Goal: Task Accomplishment & Management: Complete application form

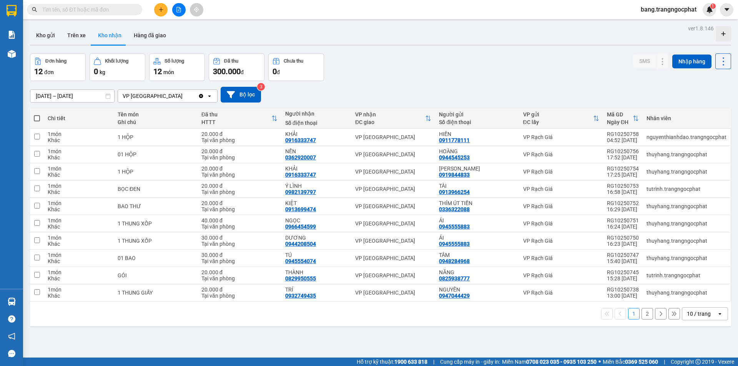
click at [67, 11] on input "text" at bounding box center [87, 9] width 91 height 8
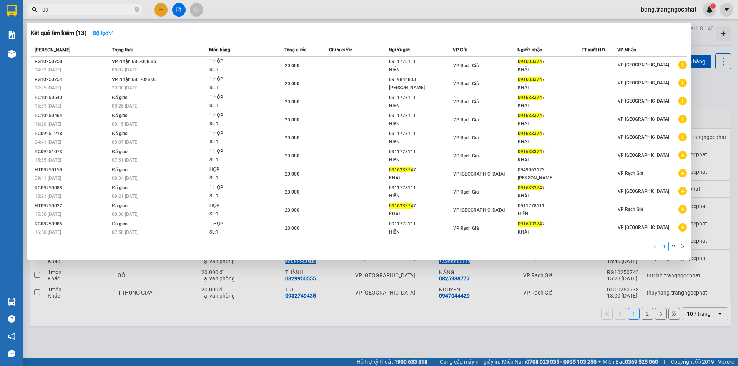
type input "0"
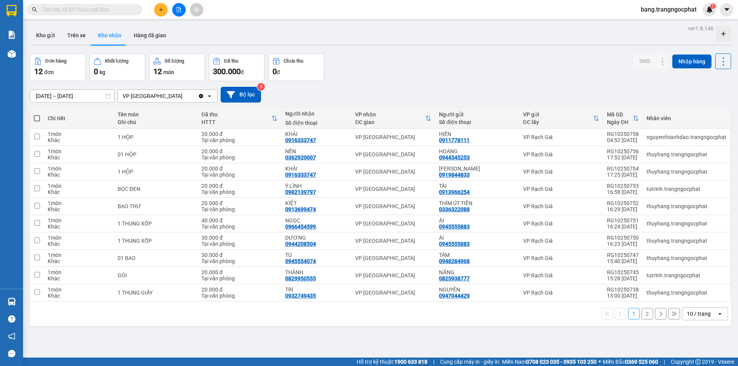
click at [72, 7] on input "text" at bounding box center [87, 9] width 91 height 8
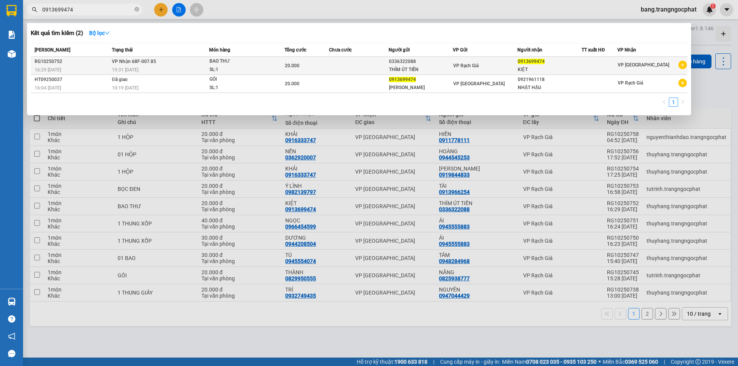
type input "0913699474"
click at [363, 64] on td at bounding box center [359, 66] width 60 height 18
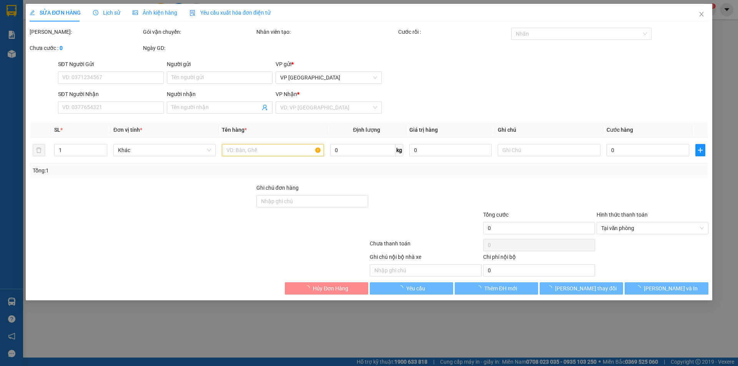
type input "0336322088"
type input "THÍM ÚT TIẾN"
type input "0913699474"
type input "KIỆT"
type input "20.000"
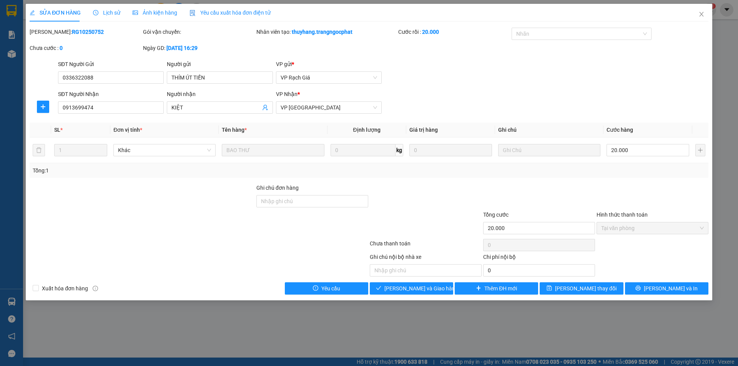
click at [442, 197] on div at bounding box center [425, 197] width 113 height 27
click at [700, 15] on icon "close" at bounding box center [702, 14] width 6 height 6
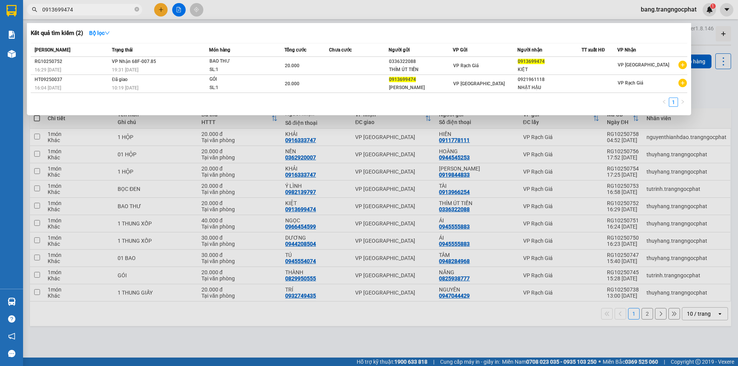
drag, startPoint x: 85, startPoint y: 12, endPoint x: 0, endPoint y: 22, distance: 85.2
click at [0, 30] on section "Kết quả tìm kiếm ( 2 ) Bộ lọc Mã ĐH Trạng thái Món hàng Tổng cước Chưa cước Ngư…" at bounding box center [369, 183] width 738 height 366
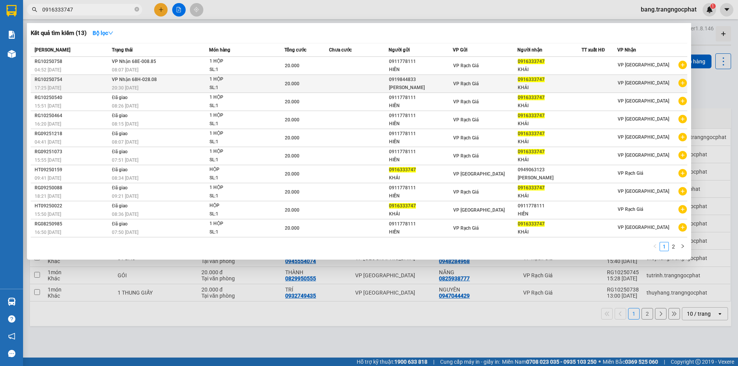
type input "0916333747"
click at [535, 82] on span "0916333747" at bounding box center [531, 79] width 27 height 5
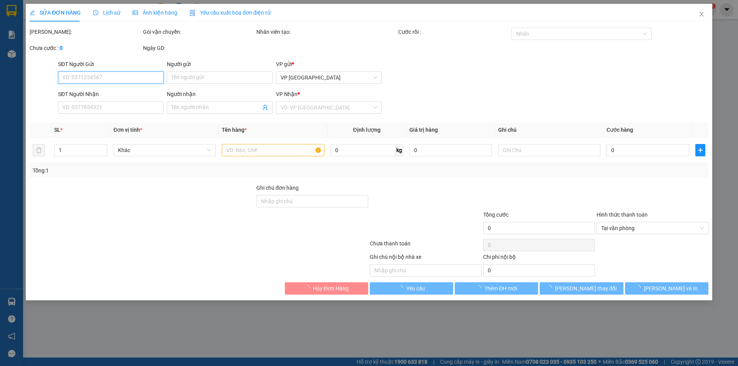
type input "0919844833"
type input "[PERSON_NAME]"
type input "0916333747"
type input "KHẢI"
type input "20.000"
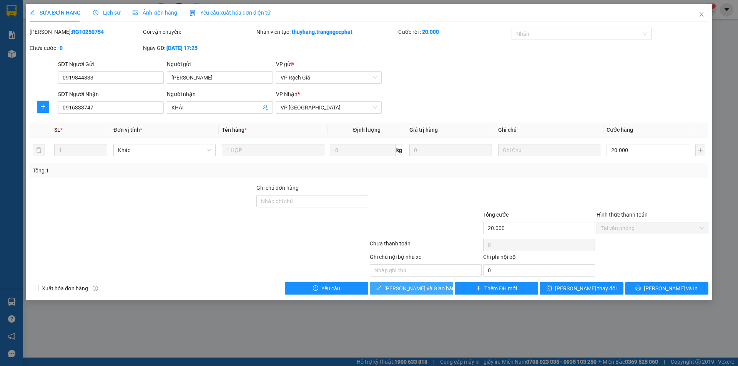
click at [393, 287] on button "[PERSON_NAME] và Giao hàng" at bounding box center [411, 289] width 83 height 12
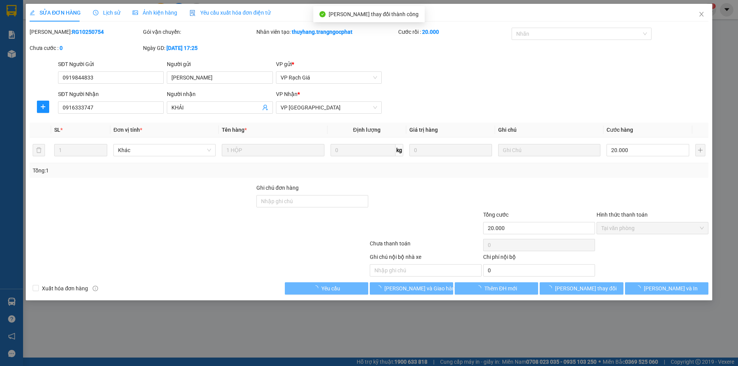
click at [699, 12] on icon "close" at bounding box center [702, 14] width 6 height 6
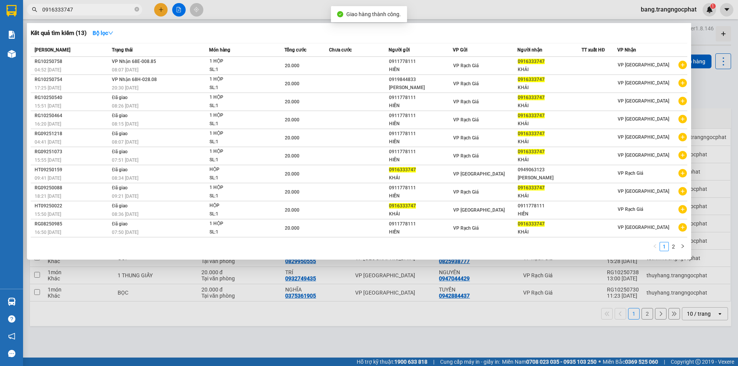
click at [105, 13] on input "0916333747" at bounding box center [87, 9] width 91 height 8
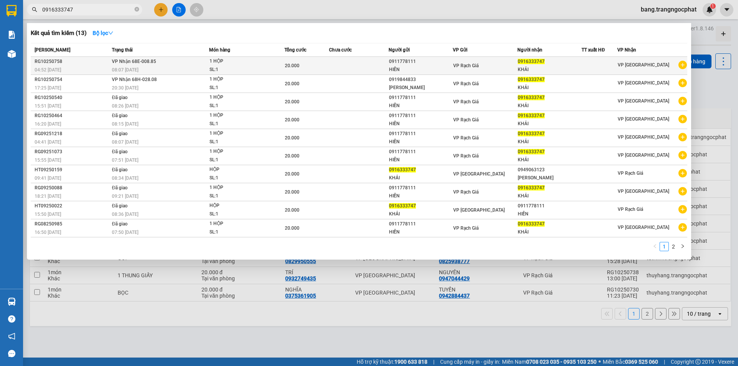
click at [582, 62] on div "0916333747" at bounding box center [550, 62] width 64 height 8
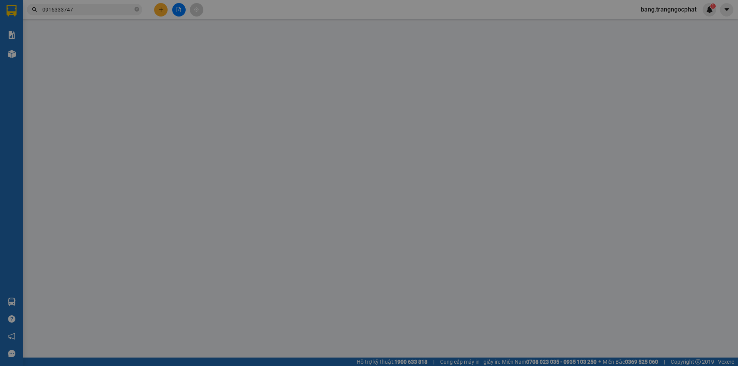
type input "0911778111"
type input "HIẾN"
type input "0916333747"
type input "KHẢI"
type input "20.000"
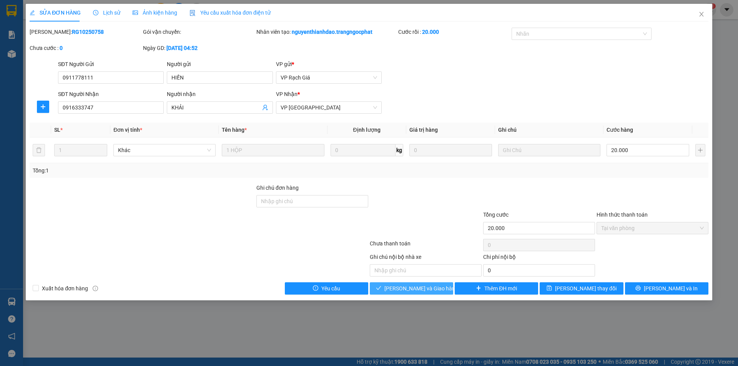
click at [397, 288] on span "[PERSON_NAME] và Giao hàng" at bounding box center [421, 288] width 74 height 8
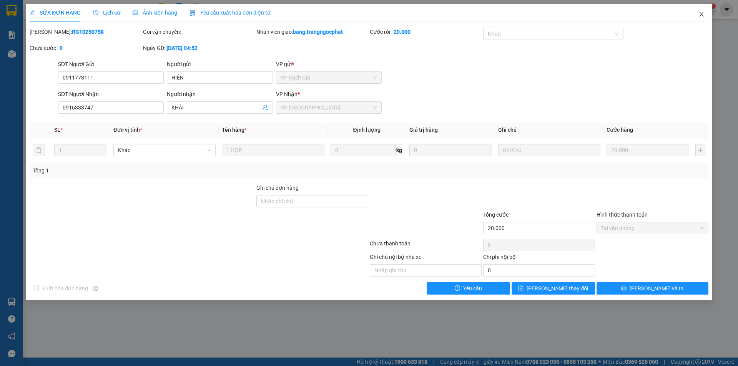
click at [704, 17] on icon "close" at bounding box center [702, 14] width 6 height 6
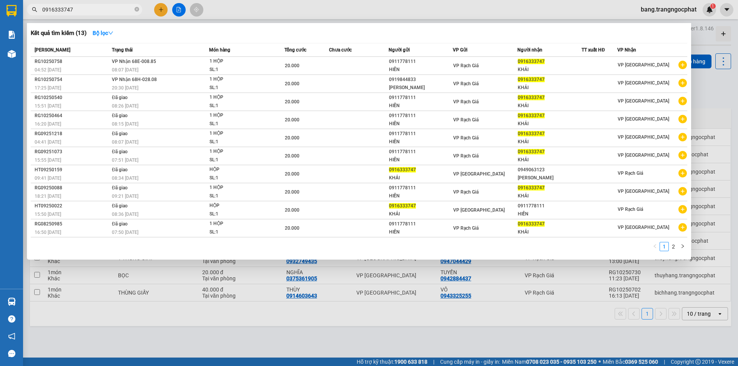
drag, startPoint x: 93, startPoint y: 11, endPoint x: 0, endPoint y: 62, distance: 106.0
click at [0, 38] on section "Kết quả tìm kiếm ( 13 ) Bộ lọc Mã ĐH Trạng thái Món hàng Tổng cước Chưa cước Ng…" at bounding box center [369, 183] width 738 height 366
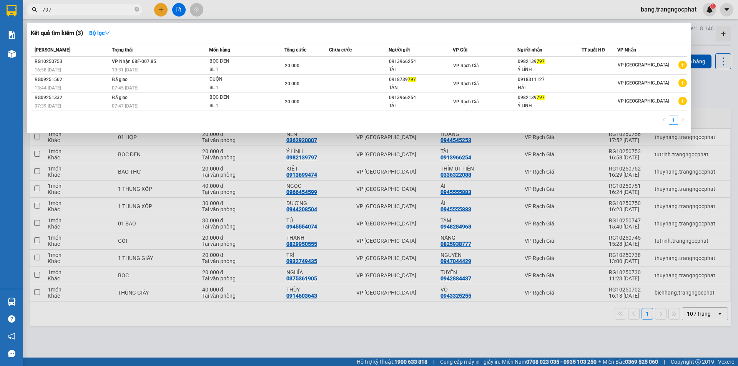
type input "797"
click at [544, 63] on span "797" at bounding box center [541, 61] width 8 height 5
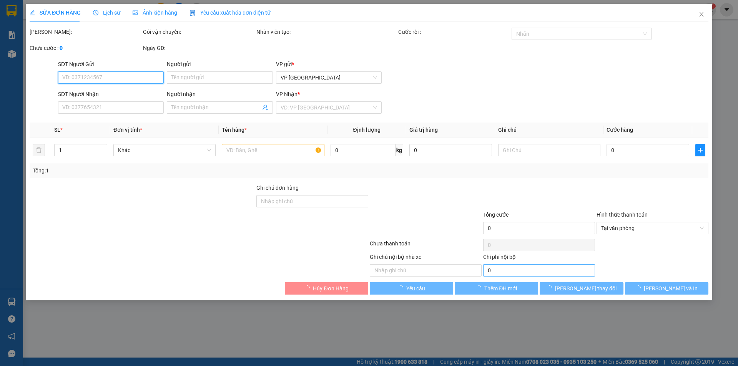
type input "0913966254"
type input "TÀI"
type input "0982139797"
type input "Ý LÌNH"
type input "20.000"
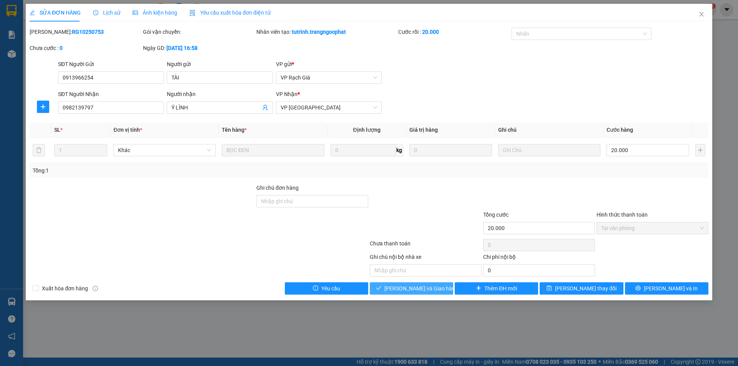
click at [429, 289] on span "[PERSON_NAME] và Giao hàng" at bounding box center [421, 288] width 74 height 8
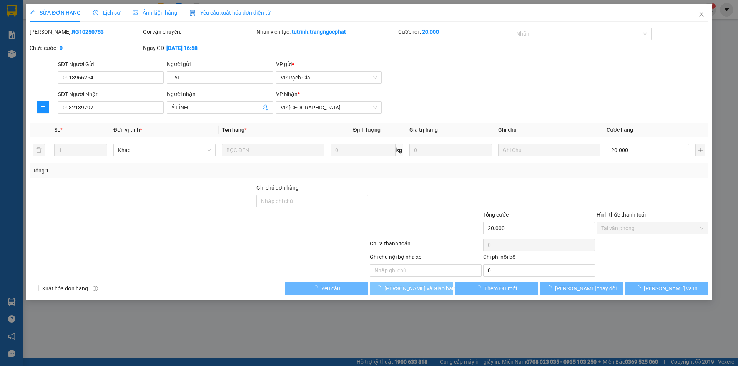
click at [429, 289] on span "[PERSON_NAME] và Giao hàng" at bounding box center [421, 288] width 74 height 8
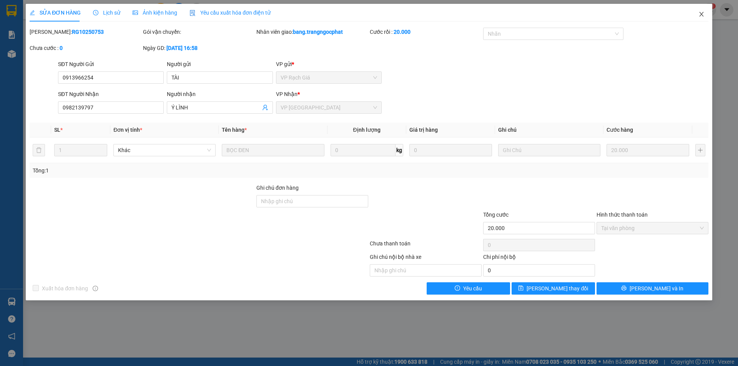
click at [699, 14] on icon "close" at bounding box center [702, 14] width 6 height 6
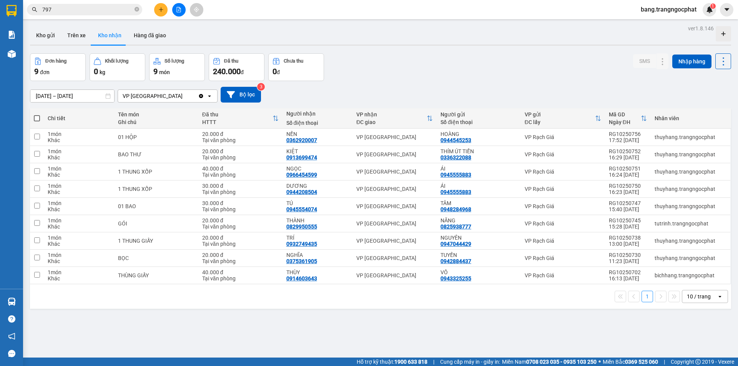
click at [511, 80] on div "Đơn hàng 9 đơn Khối lượng 0 kg Số lượng 9 món Đã thu 240.000 đ Chưa thu 0 đ SMS…" at bounding box center [380, 67] width 701 height 28
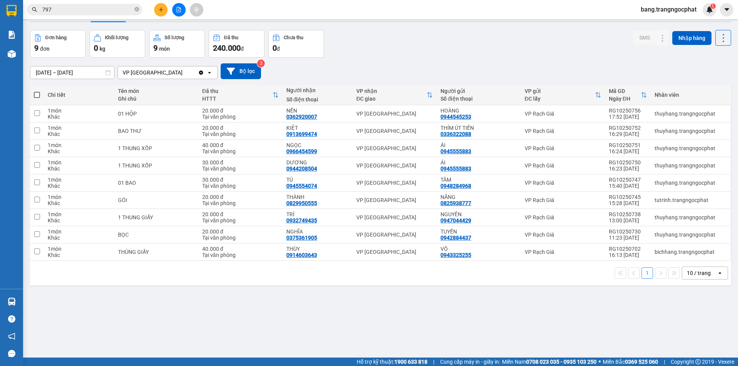
scroll to position [35, 0]
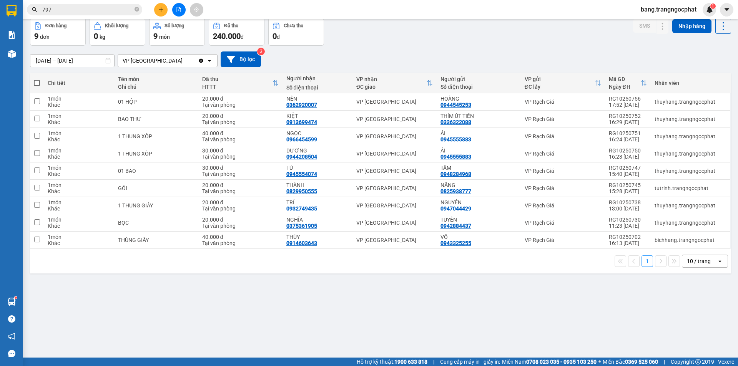
drag, startPoint x: 83, startPoint y: 13, endPoint x: 0, endPoint y: 35, distance: 86.5
click at [0, 35] on section "Kết quả tìm kiếm ( 3 ) Bộ lọc Mã ĐH Trạng thái Món hàng Tổng cước Chưa cước Ngư…" at bounding box center [369, 183] width 738 height 366
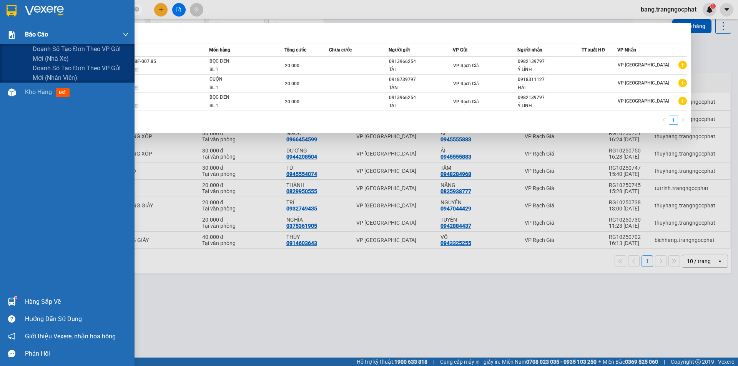
type input "0916333747"
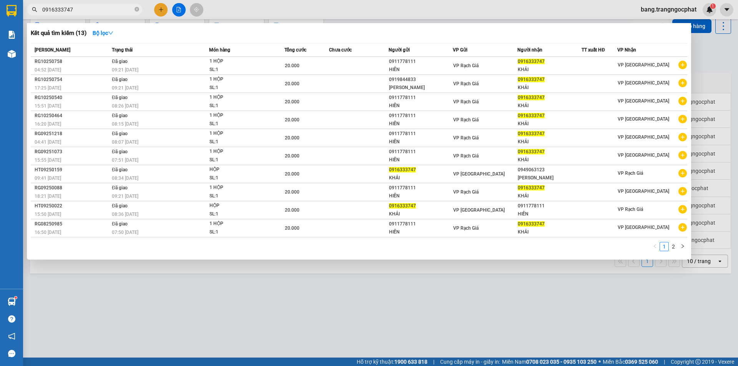
drag, startPoint x: 97, startPoint y: 11, endPoint x: 0, endPoint y: 47, distance: 103.6
click at [0, 49] on section "Kết quả tìm kiếm ( 13 ) Bộ lọc Mã ĐH Trạng thái Món hàng Tổng cước Chưa cước Ng…" at bounding box center [369, 183] width 738 height 366
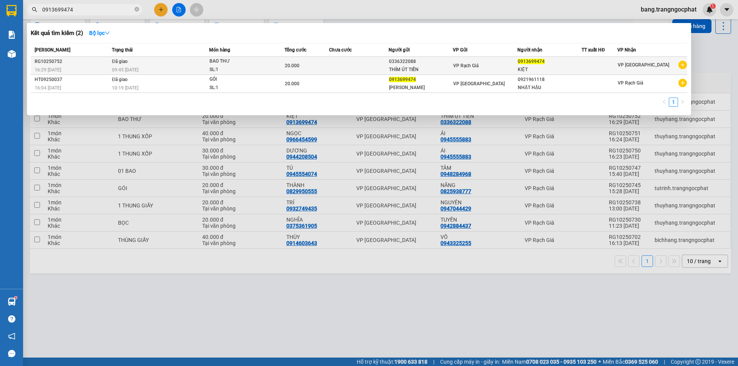
type input "0913699474"
click at [527, 65] on div "0913699474" at bounding box center [550, 62] width 64 height 8
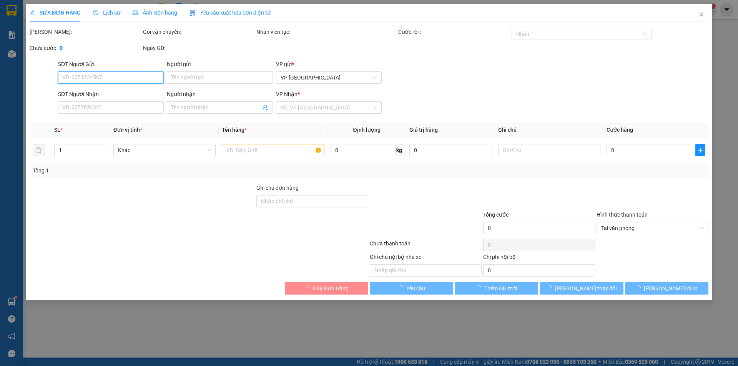
type input "0336322088"
type input "THÍM ÚT TIẾN"
type input "0913699474"
type input "KIỆT"
type input "20.000"
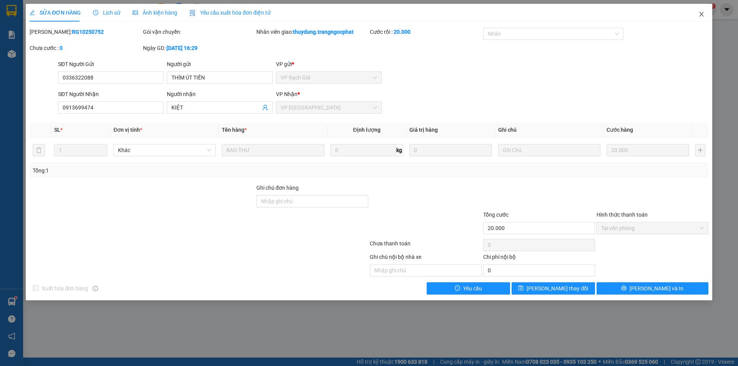
click at [700, 12] on icon "close" at bounding box center [702, 14] width 6 height 6
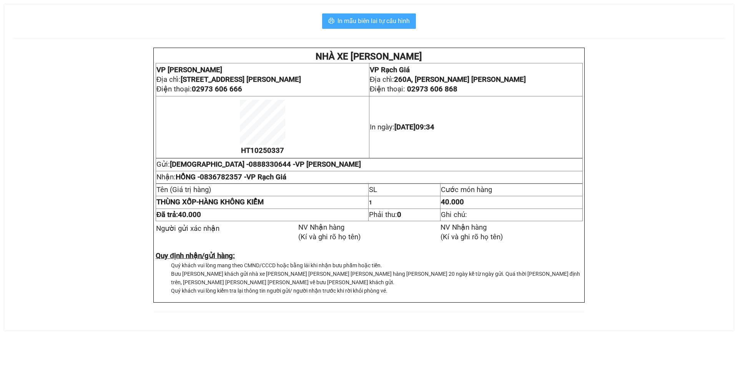
click at [375, 18] on span "In mẫu biên lai tự cấu hình" at bounding box center [374, 21] width 72 height 10
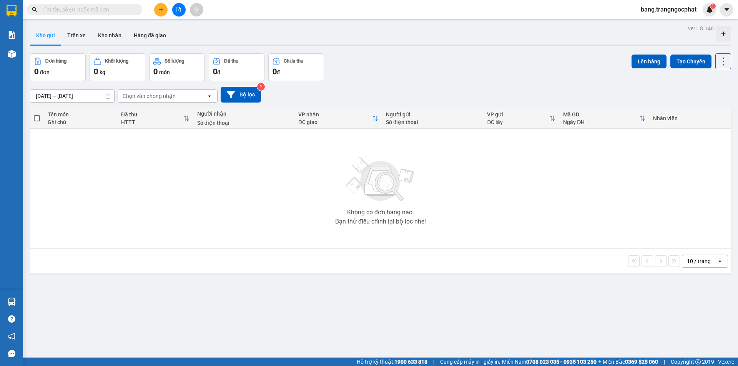
click at [553, 90] on div "11/10/2025 – 13/10/2025 Press the down arrow key to interact with the calendar …" at bounding box center [380, 95] width 701 height 16
click at [70, 10] on input "text" at bounding box center [87, 9] width 91 height 8
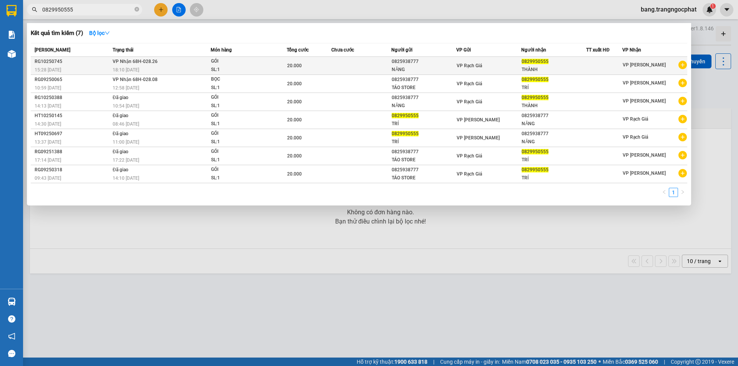
type input "0829950555"
click at [542, 63] on span "0829950555" at bounding box center [535, 61] width 27 height 5
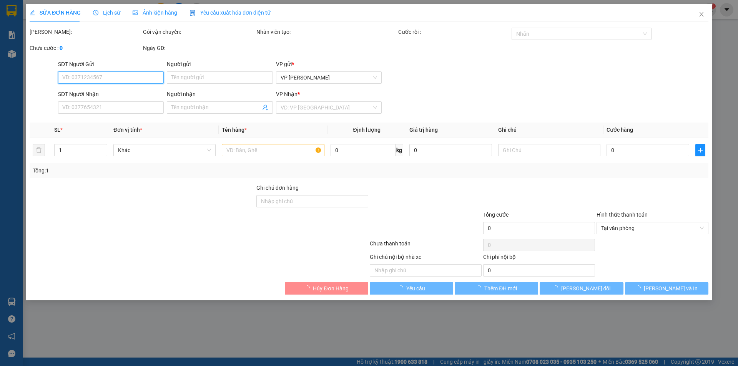
type input "0825938777"
type input "NĂNG"
type input "0829950555"
type input "THÀNH"
type input "20.000"
